Goal: Information Seeking & Learning: Check status

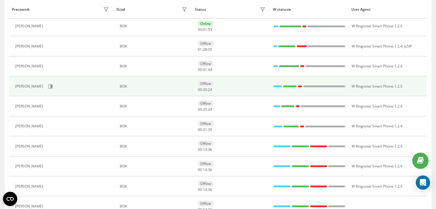
scroll to position [119, 0]
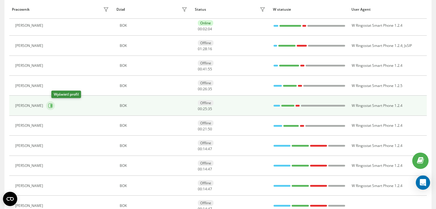
click at [53, 105] on icon at bounding box center [50, 106] width 4 height 4
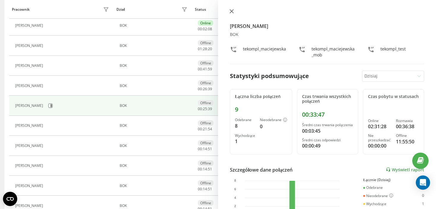
click at [234, 11] on button at bounding box center [232, 12] width 8 height 6
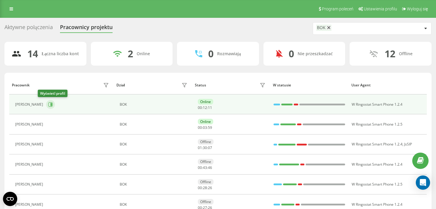
click at [48, 105] on icon at bounding box center [50, 104] width 4 height 4
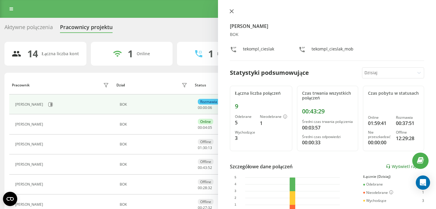
click at [230, 14] on button at bounding box center [232, 12] width 8 height 6
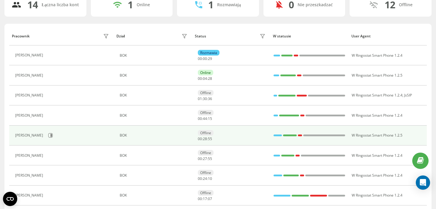
scroll to position [59, 0]
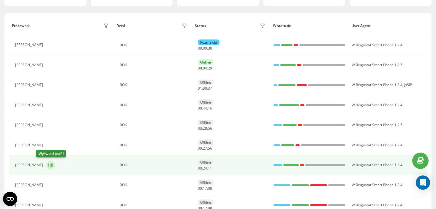
click at [48, 163] on icon at bounding box center [50, 165] width 5 height 5
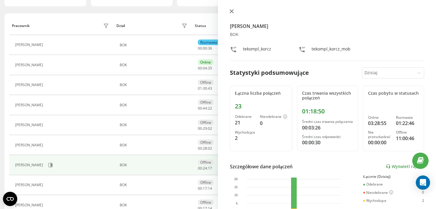
click at [231, 14] on button at bounding box center [232, 12] width 8 height 6
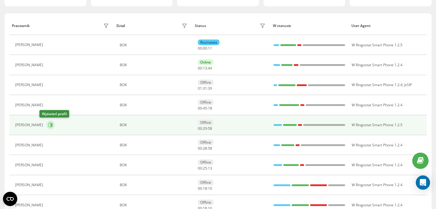
click at [46, 121] on button at bounding box center [50, 125] width 9 height 9
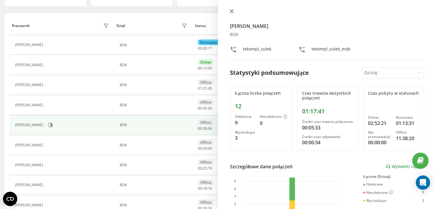
click at [232, 10] on icon at bounding box center [232, 12] width 4 height 4
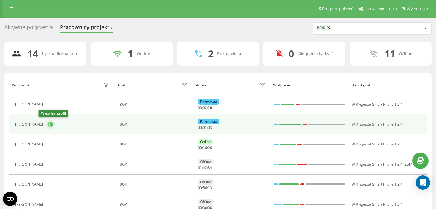
click at [48, 125] on icon at bounding box center [50, 124] width 4 height 4
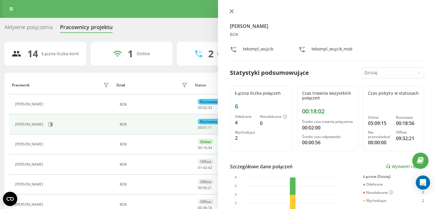
click at [230, 12] on icon at bounding box center [232, 11] width 4 height 4
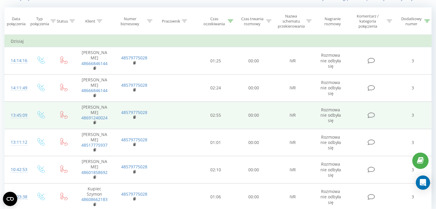
scroll to position [54, 0]
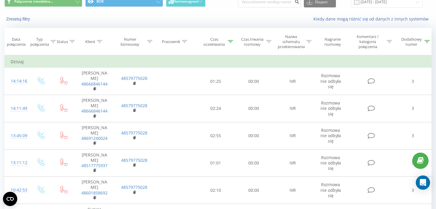
scroll to position [54, 0]
